Goal: Answer question/provide support: Share knowledge or assist other users

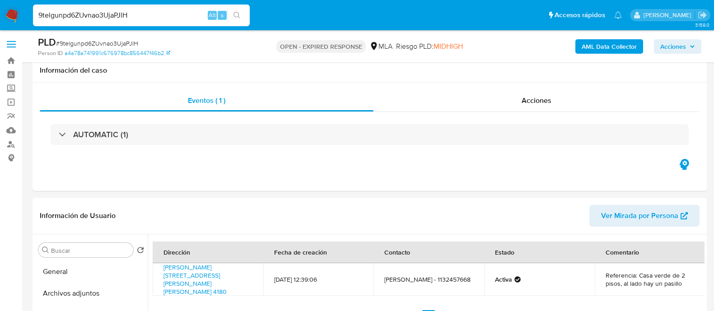
select select "10"
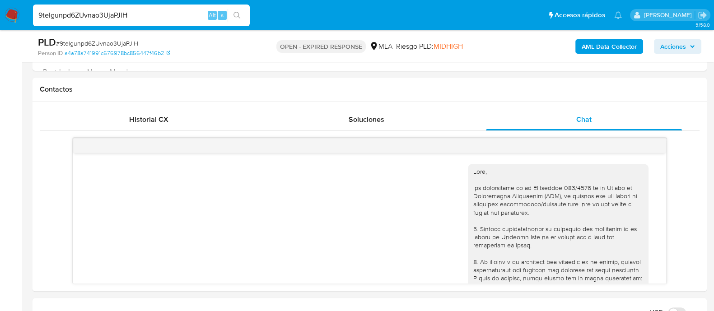
scroll to position [580, 0]
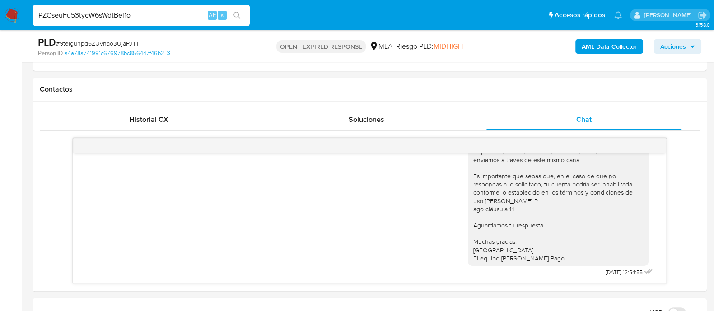
type input "PZCseuFu53tycW6sWdtBei1o"
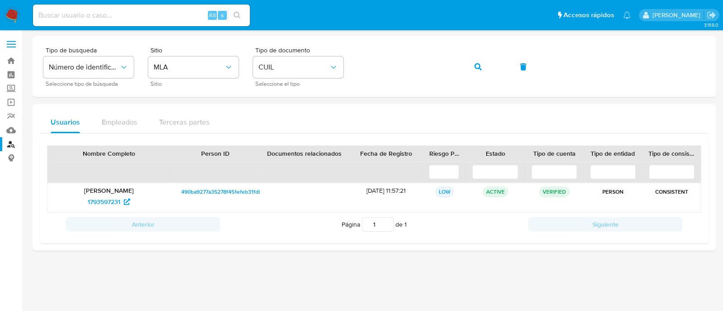
click at [89, 14] on input at bounding box center [141, 15] width 217 height 12
paste input "PZCseuFu53tycW6sWdtBei1o"
type input "PZCseuFu53tycW6sWdtBei1o"
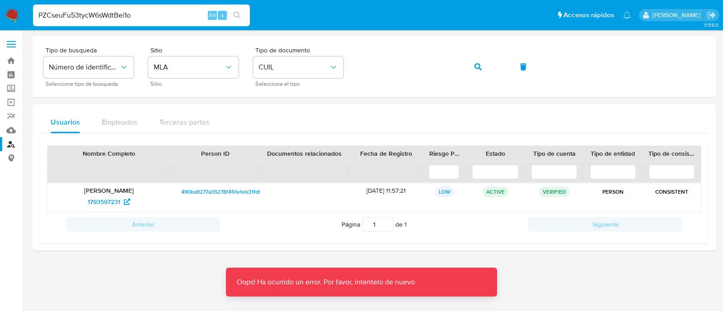
click at [11, 21] on img at bounding box center [12, 15] width 15 height 15
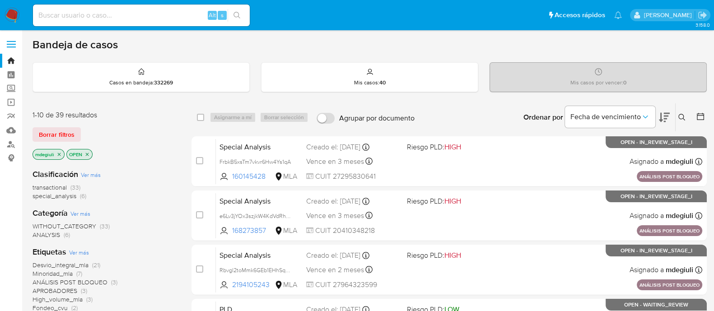
click at [682, 118] on icon at bounding box center [682, 117] width 7 height 7
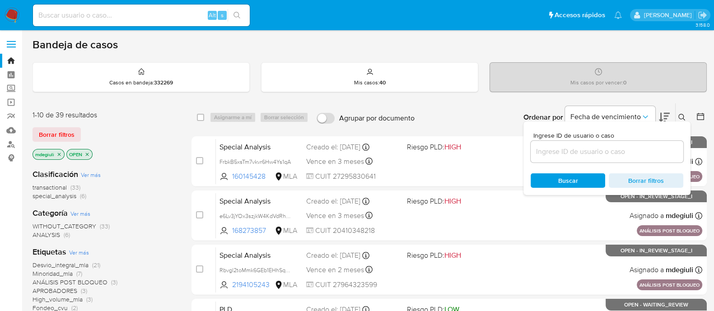
click at [550, 144] on div at bounding box center [607, 152] width 153 height 22
click at [551, 152] on input at bounding box center [607, 152] width 153 height 12
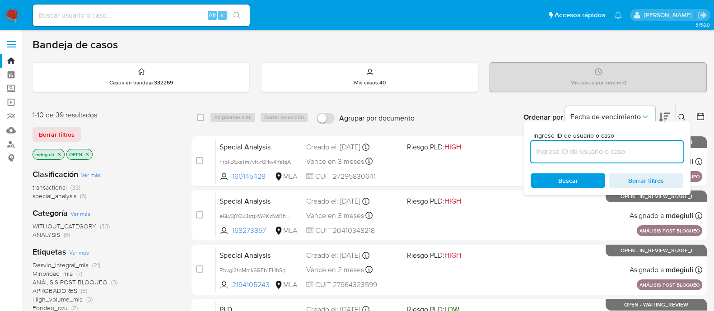
paste input "PZCseuFu53tycW6sWdtBei1o"
type input "PZCseuFu53tycW6sWdtBei1o"
click at [559, 178] on div "Buscar Borrar filtros" at bounding box center [607, 181] width 153 height 14
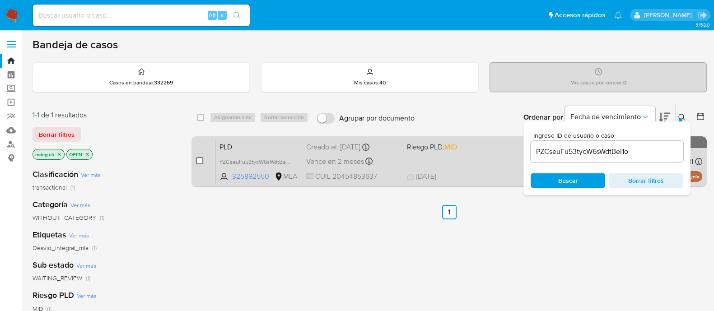
click at [197, 160] on input "checkbox" at bounding box center [199, 160] width 7 height 7
checkbox input "true"
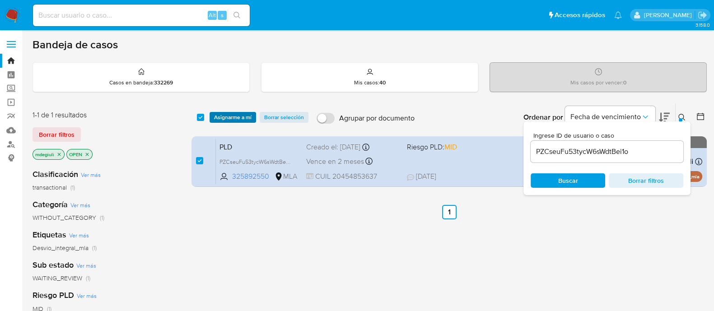
click at [235, 113] on span "Asignarme a mí" at bounding box center [233, 117] width 38 height 9
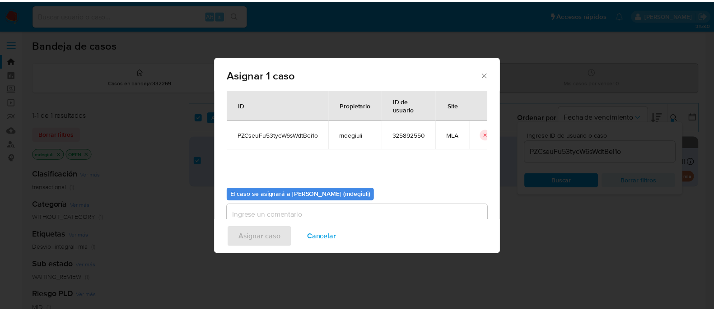
scroll to position [47, 0]
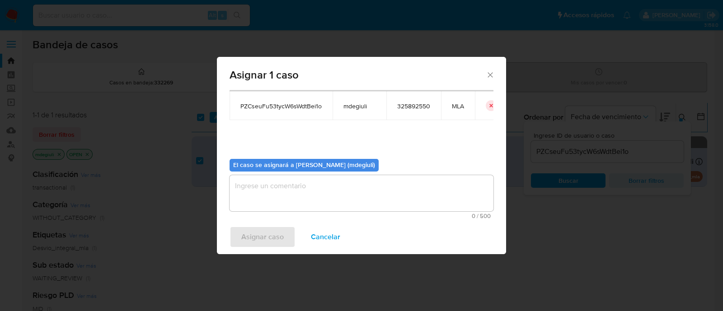
click at [312, 195] on textarea "assign-modal" at bounding box center [362, 193] width 264 height 36
click at [257, 234] on span "Asignar caso" at bounding box center [262, 237] width 42 height 20
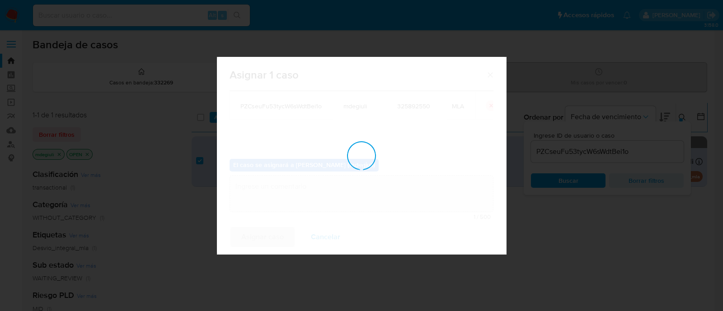
checkbox input "false"
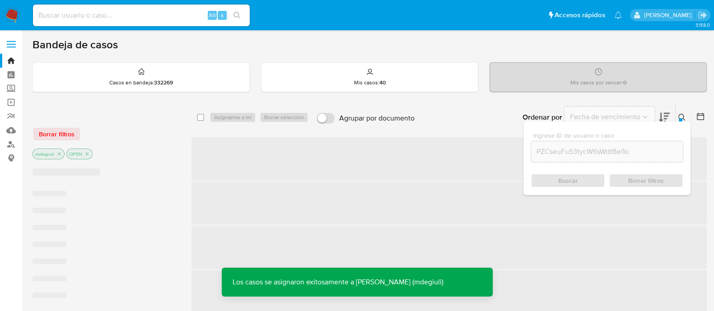
click at [99, 12] on input at bounding box center [141, 15] width 217 height 12
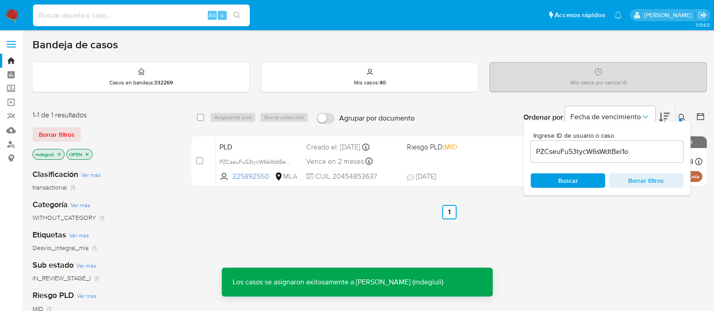
paste input "PZCseuFu53tycW6sWdtBei1o"
type input "PZCseuFu53tycW6sWdtBei1o"
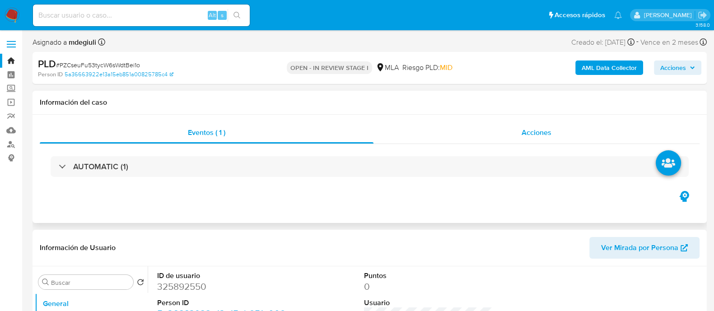
select select "10"
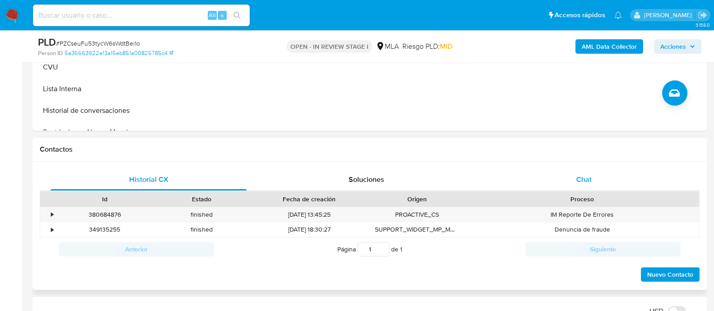
scroll to position [339, 0]
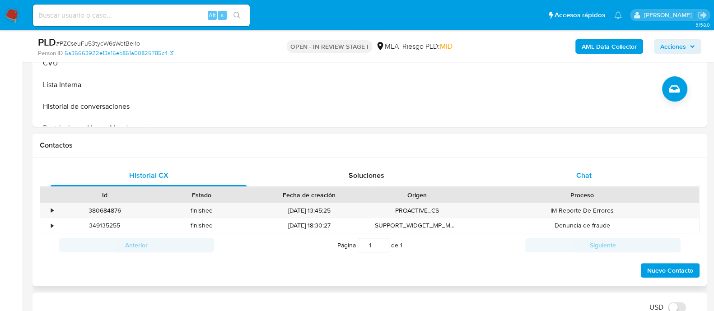
click at [515, 173] on div "Chat" at bounding box center [584, 176] width 196 height 22
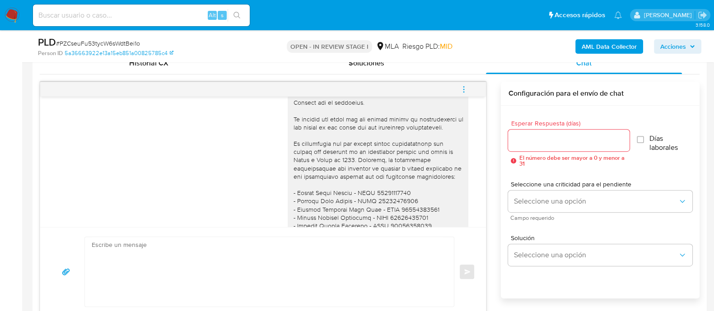
scroll to position [535, 0]
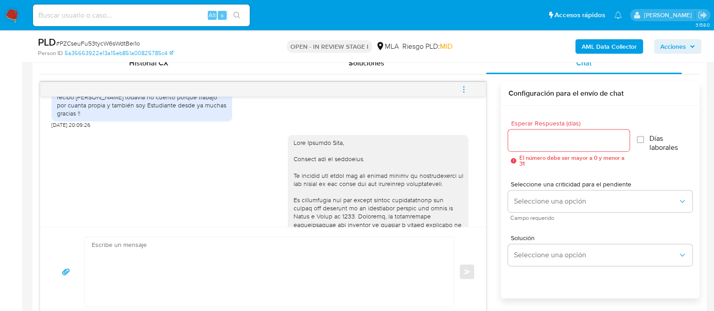
click at [304, 147] on div at bounding box center [378, 266] width 170 height 255
click at [303, 148] on div at bounding box center [378, 266] width 170 height 255
copy div "[PERSON_NAME],"
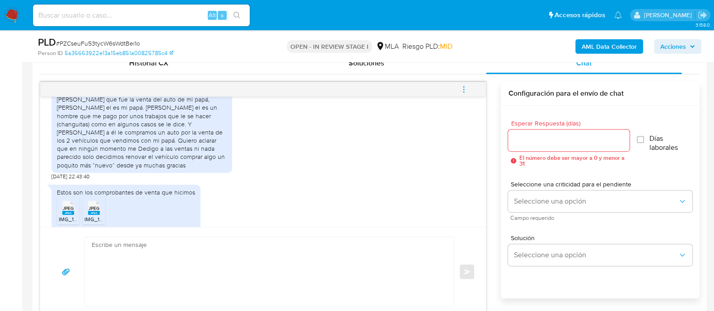
scroll to position [761, 0]
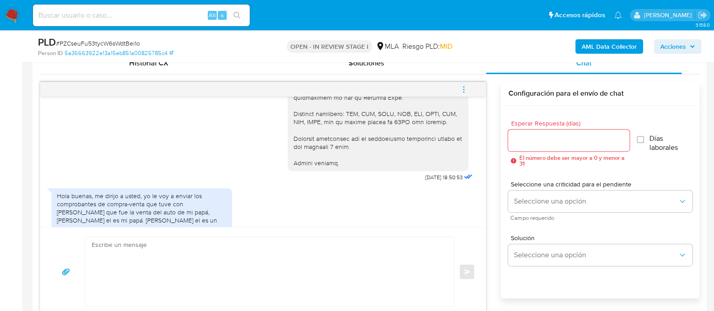
click at [155, 250] on textarea at bounding box center [267, 272] width 351 height 70
paste textarea "[PERSON_NAME],"
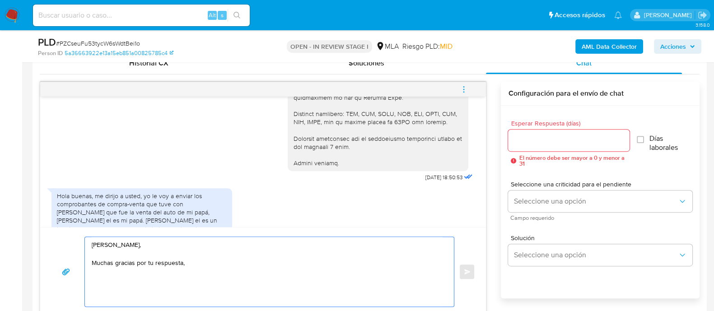
paste textarea "A modo de complementar tu respuesta, te pedimos que nos envíes"
click at [184, 259] on textarea "[PERSON_NAME], Muchas gracias por tu respuesta, A modo de complementar tu respu…" at bounding box center [267, 272] width 351 height 70
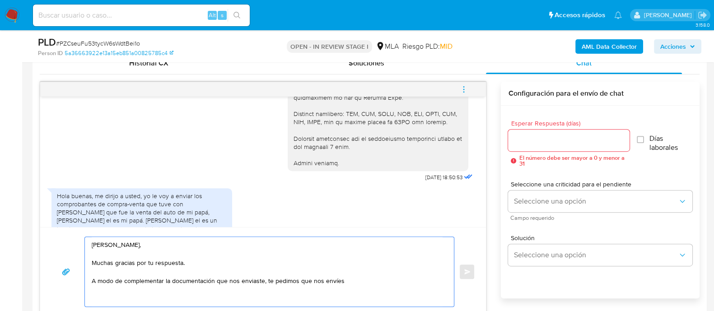
click at [349, 283] on textarea "[PERSON_NAME], Muchas gracias por tu respuesta. A modo de complementar la docum…" at bounding box center [267, 272] width 351 height 70
paste textarea "certificado de transferencia, o informe histórico de dominio"
click at [344, 278] on textarea "[PERSON_NAME], Muchas gracias por tu respuesta. A modo de complementar la docum…" at bounding box center [267, 272] width 351 height 70
click at [178, 290] on textarea "[PERSON_NAME], Muchas gracias por tu respuesta. A modo de complementar la docum…" at bounding box center [267, 272] width 351 height 70
click at [341, 279] on textarea "[PERSON_NAME], Muchas gracias por tu respuesta. A modo de complementar la docum…" at bounding box center [267, 272] width 351 height 70
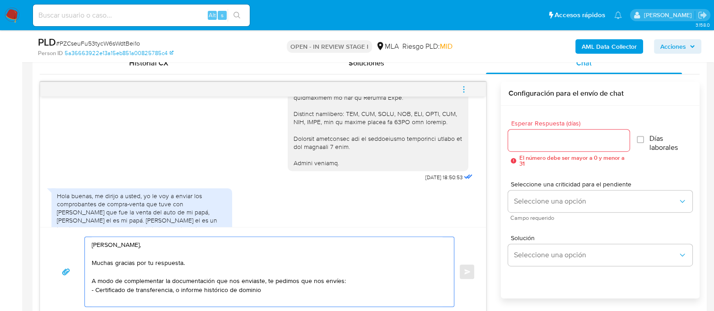
click at [339, 279] on textarea "[PERSON_NAME], Muchas gracias por tu respuesta. A modo de complementar la docum…" at bounding box center [267, 272] width 351 height 70
click at [390, 274] on textarea "[PERSON_NAME], Muchas gracias por tu respuesta. A modo de complementar la docum…" at bounding box center [267, 272] width 351 height 70
click at [391, 286] on textarea "[PERSON_NAME], Muchas gracias por tu respuesta. A modo de complementar la docum…" at bounding box center [267, 272] width 351 height 70
click at [394, 284] on textarea "[PERSON_NAME], Muchas gracias por tu respuesta. A modo de complementar la docum…" at bounding box center [267, 272] width 351 height 70
click at [417, 281] on textarea "[PERSON_NAME], Muchas gracias por tu respuesta. A modo de complementar la docum…" at bounding box center [267, 272] width 351 height 70
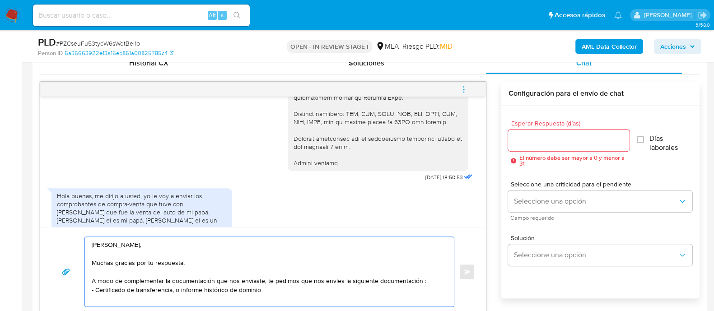
click at [420, 281] on textarea "[PERSON_NAME], Muchas gracias por tu respuesta. A modo de complementar la docum…" at bounding box center [267, 272] width 351 height 70
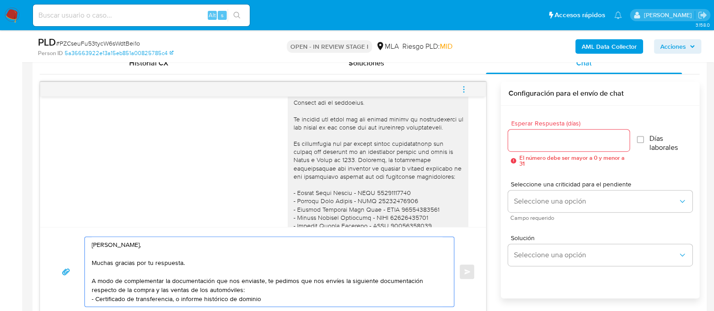
scroll to position [508, 0]
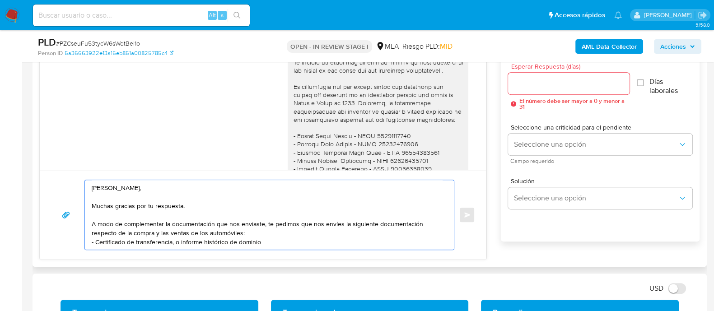
drag, startPoint x: 263, startPoint y: 222, endPoint x: 165, endPoint y: 225, distance: 97.2
click at [165, 225] on textarea "[PERSON_NAME], Muchas gracias por tu respuesta. A modo de complementar la docum…" at bounding box center [267, 215] width 351 height 70
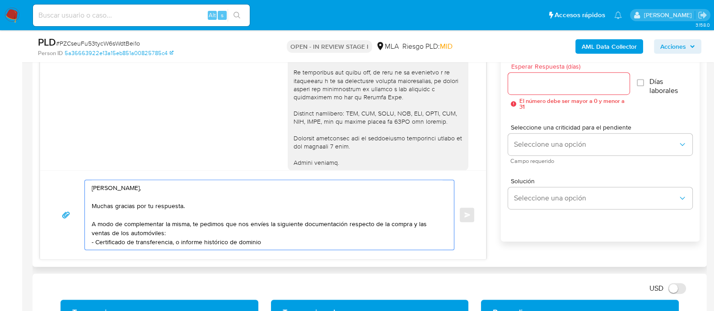
scroll to position [648, 0]
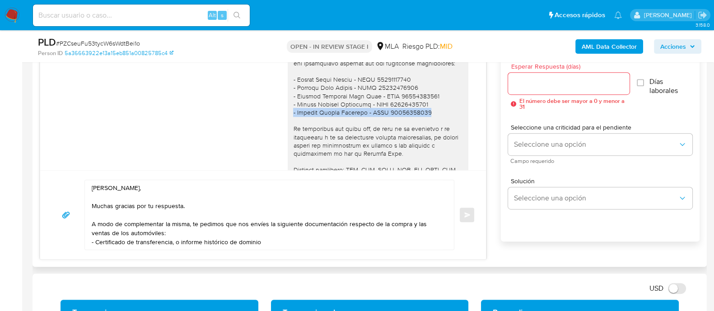
drag, startPoint x: 418, startPoint y: 127, endPoint x: 282, endPoint y: 131, distance: 135.6
click at [288, 131] on div at bounding box center [378, 96] width 181 height 262
copy div "- [PERSON_NAME] - CUIL 27335760005"
click at [274, 243] on textarea "[PERSON_NAME], Muchas gracias por tu respuesta. A modo de complementar la misma…" at bounding box center [267, 215] width 351 height 70
click at [220, 231] on textarea "[PERSON_NAME], Muchas gracias por tu respuesta. A modo de complementar la misma…" at bounding box center [267, 215] width 351 height 70
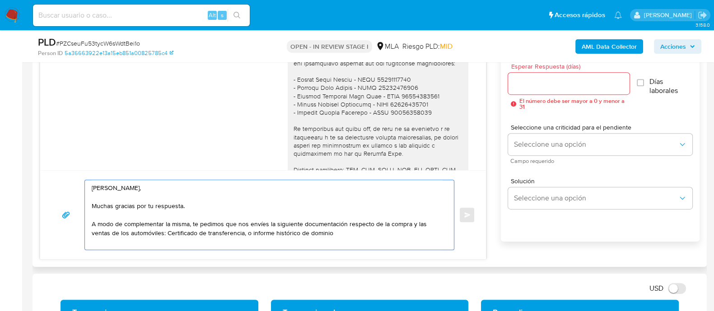
click at [315, 233] on textarea "[PERSON_NAME], Muchas gracias por tu respuesta. A modo de complementar la misma…" at bounding box center [267, 215] width 351 height 70
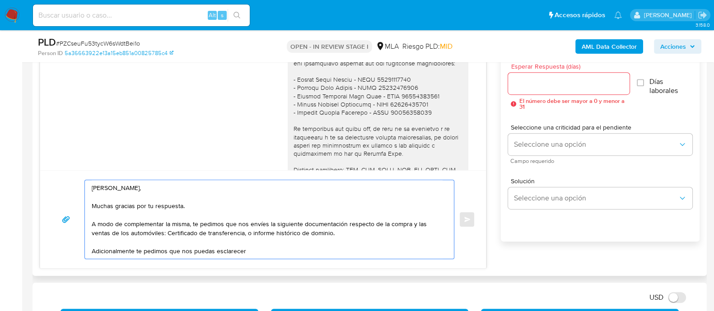
scroll to position [592, 0]
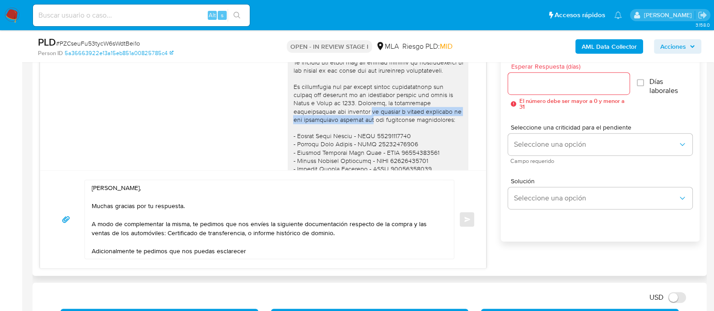
drag, startPoint x: 366, startPoint y: 125, endPoint x: 374, endPoint y: 135, distance: 12.6
click at [374, 135] on div at bounding box center [378, 152] width 170 height 255
copy div "el vínculo y motivo económico de las operaciones cursadas con"
click at [273, 249] on textarea "[PERSON_NAME], Muchas gracias por tu respuesta. A modo de complementar la misma…" at bounding box center [267, 219] width 351 height 79
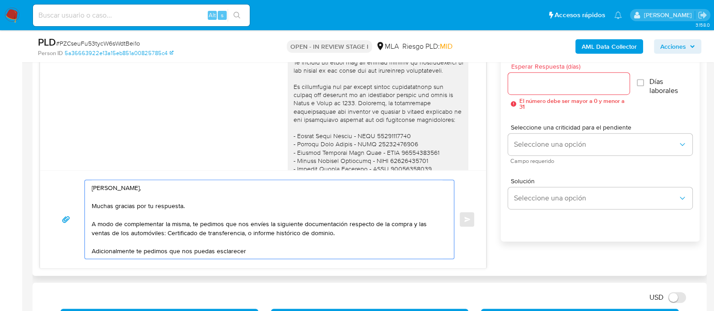
paste textarea "el vínculo y motivo económico de las operaciones cursadas con"
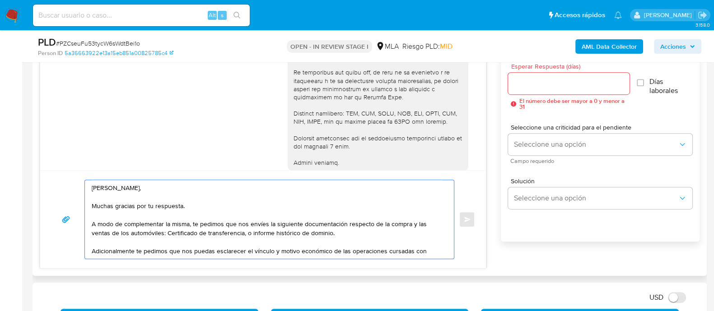
scroll to position [648, 0]
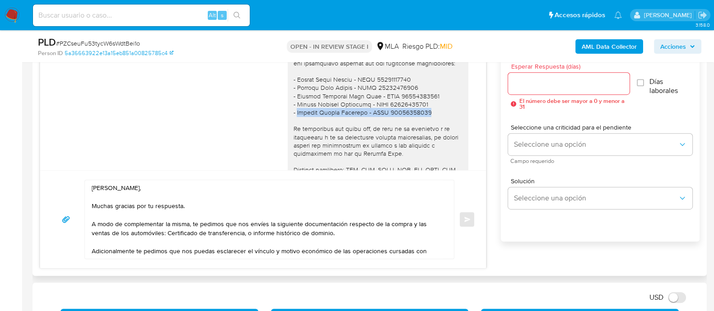
drag, startPoint x: 290, startPoint y: 127, endPoint x: 421, endPoint y: 126, distance: 131.5
click at [421, 126] on div at bounding box center [378, 96] width 170 height 255
copy div "[PERSON_NAME] - CUIL 27335760005"
click at [424, 249] on textarea "[PERSON_NAME], Muchas gracias por tu respuesta. A modo de complementar la misma…" at bounding box center [267, 219] width 351 height 79
paste textarea "[PERSON_NAME] - CUIL 27335760005"
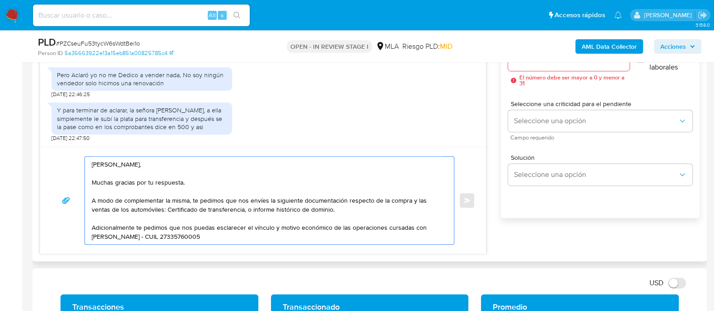
scroll to position [508, 0]
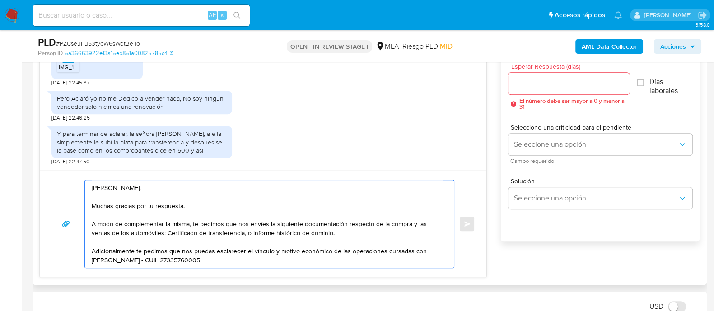
click at [162, 261] on textarea "[PERSON_NAME], Muchas gracias por tu respuesta. A modo de complementar la misma…" at bounding box center [267, 224] width 351 height 88
click at [110, 235] on textarea "[PERSON_NAME], Muchas gracias por tu respuesta. A modo de complementar la misma…" at bounding box center [267, 225] width 351 height 90
click at [0, 0] on lt-span "Adicionalmente ," at bounding box center [0, 0] width 0 height 0
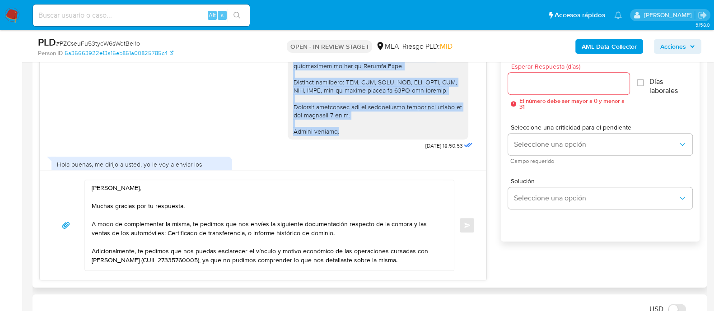
scroll to position [761, 0]
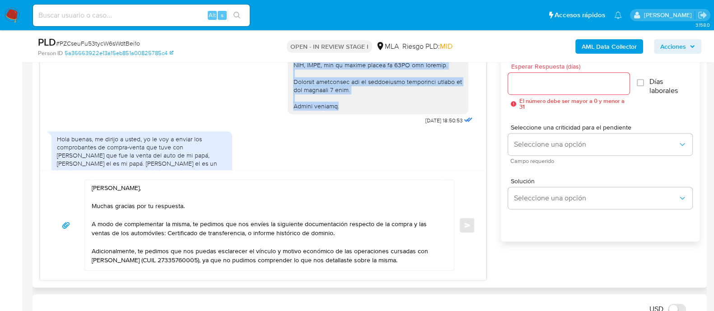
drag, startPoint x: 283, startPoint y: 87, endPoint x: 331, endPoint y: 122, distance: 59.2
copy div "Es importante que sepas que, en caso de no responder a lo solicitado o si lo pr…"
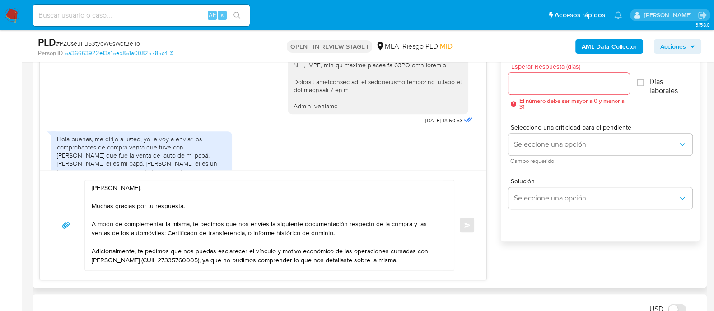
click at [101, 266] on textarea "[PERSON_NAME], Muchas gracias por tu respuesta. A modo de complementar la misma…" at bounding box center [267, 225] width 351 height 90
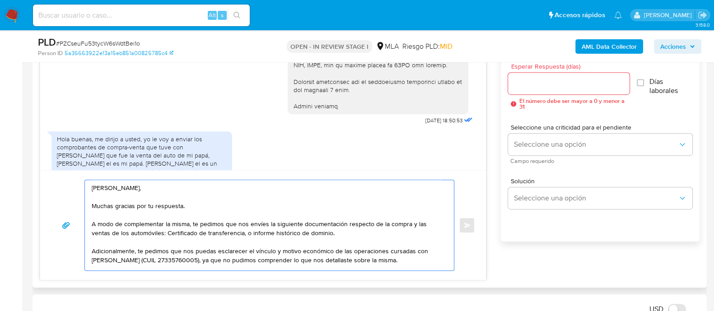
paste textarea "Es importante que sepas que, en caso de no responder a lo solicitado o si lo pr…"
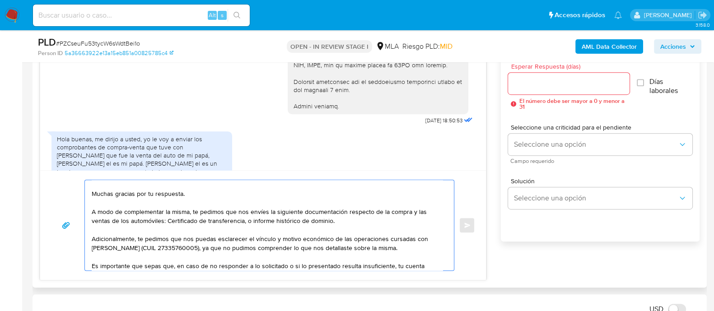
scroll to position [75, 0]
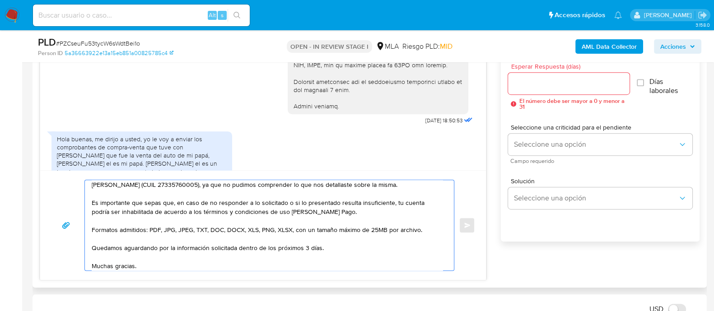
click at [305, 245] on textarea "[PERSON_NAME], Muchas gracias por tu respuesta. A modo de complementar la misma…" at bounding box center [267, 225] width 351 height 90
type textarea "[PERSON_NAME], Muchas gracias por tu respuesta. A modo de complementar la misma…"
click at [538, 82] on input "Esperar Respuesta (días)" at bounding box center [568, 84] width 121 height 12
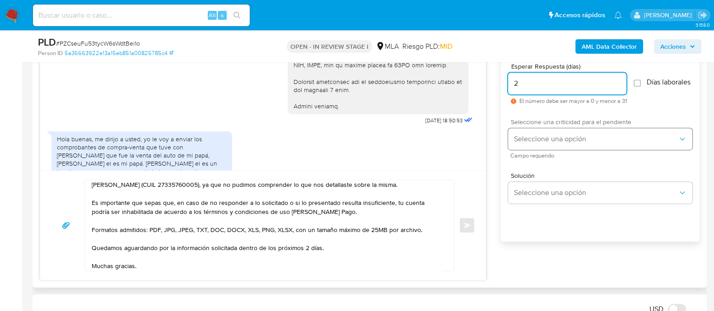
type input "2"
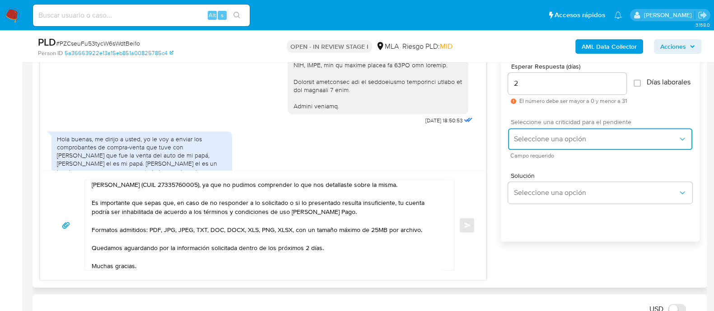
click at [543, 144] on span "Seleccione una opción" at bounding box center [596, 139] width 164 height 9
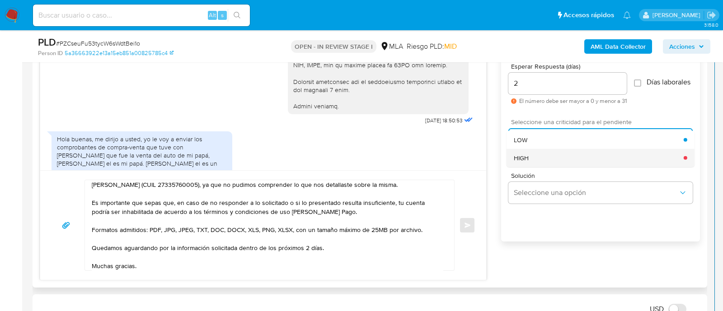
click at [533, 161] on div "HIGH" at bounding box center [599, 158] width 170 height 18
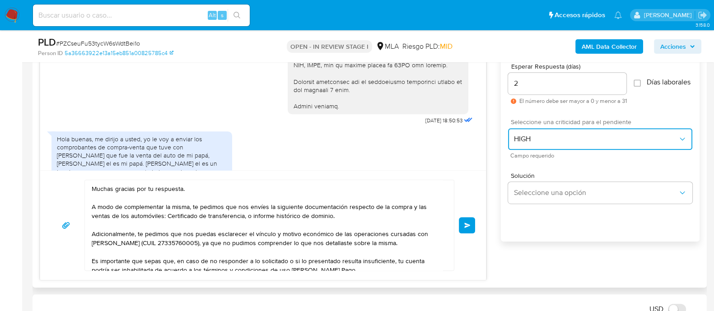
scroll to position [0, 0]
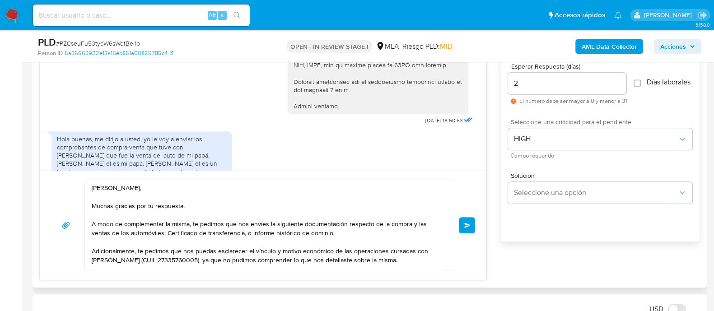
click at [465, 224] on span "Enviar" at bounding box center [468, 225] width 6 height 5
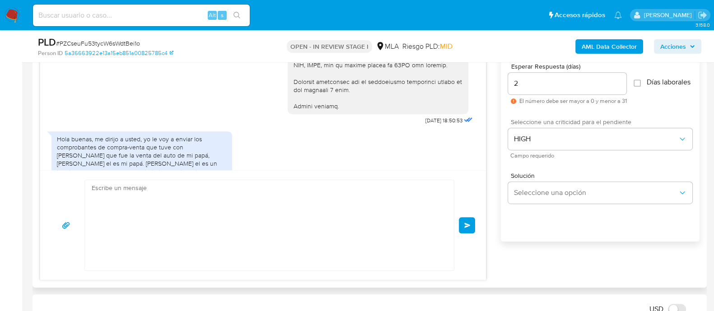
scroll to position [1284, 0]
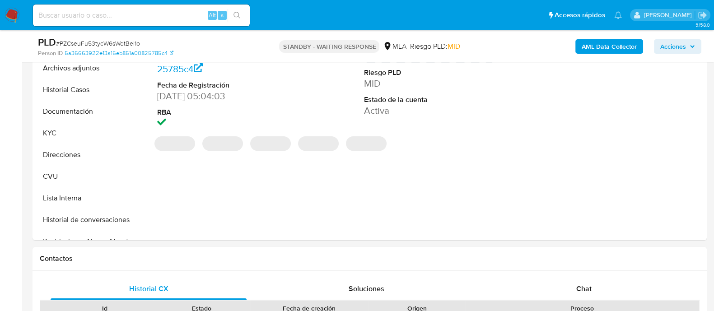
scroll to position [395, 0]
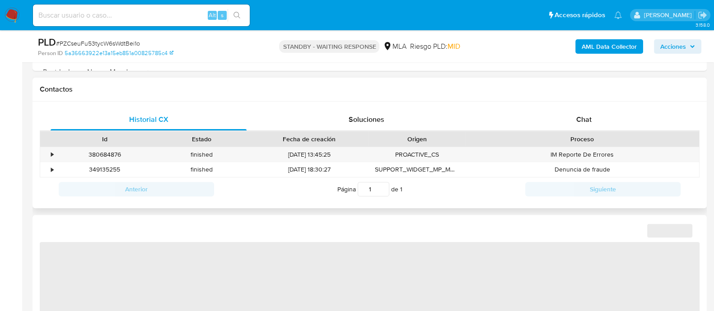
select select "10"
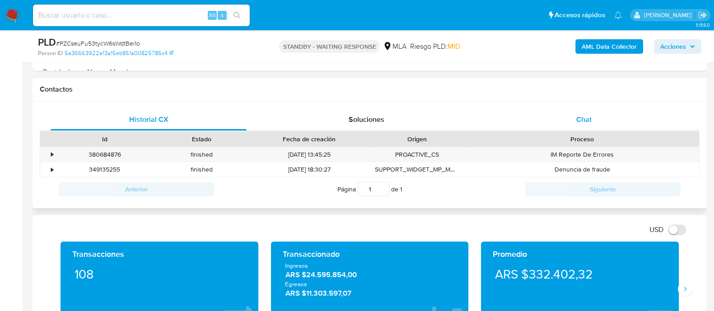
click at [590, 110] on div "Chat" at bounding box center [584, 120] width 196 height 22
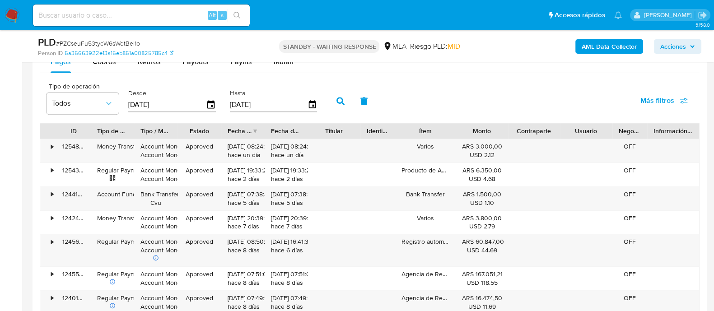
scroll to position [1017, 0]
